Goal: Share content

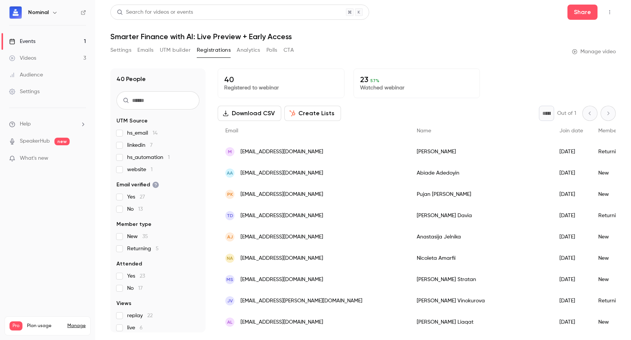
click at [40, 43] on link "Events 1" at bounding box center [47, 41] width 95 height 17
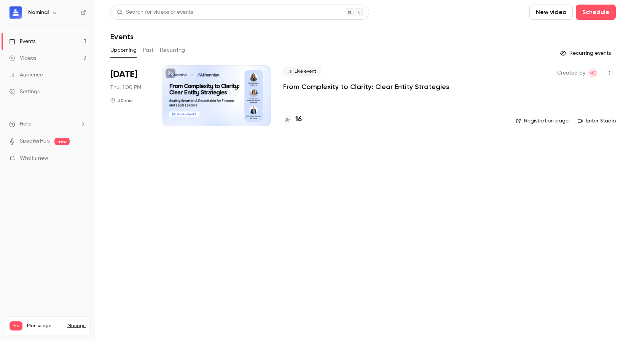
click at [319, 89] on p "From Complexity to Clarity: Clear Entity Strategies" at bounding box center [366, 86] width 166 height 9
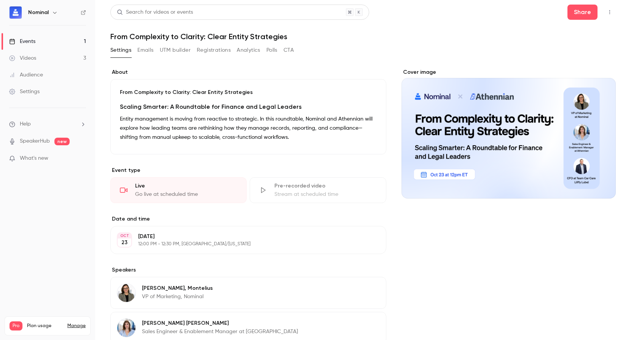
click at [211, 50] on button "Registrations" at bounding box center [214, 50] width 34 height 12
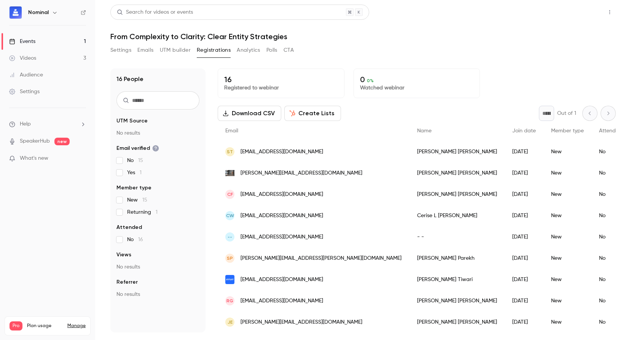
click at [577, 14] on button "Share" at bounding box center [583, 12] width 30 height 15
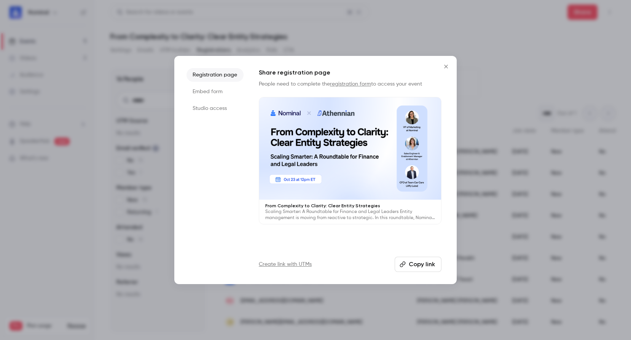
click at [417, 259] on button "Copy link" at bounding box center [418, 264] width 47 height 15
click at [417, 262] on button "Copy link" at bounding box center [418, 264] width 47 height 15
